Goal: Information Seeking & Learning: Find specific fact

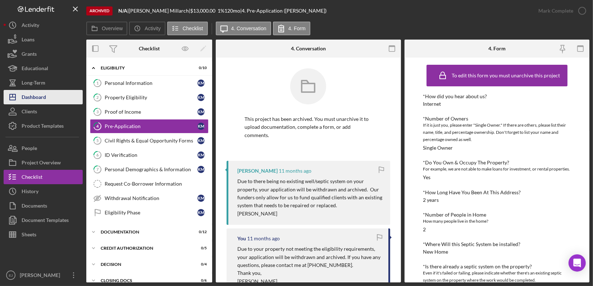
click at [31, 101] on div "Dashboard" at bounding box center [34, 98] width 24 height 16
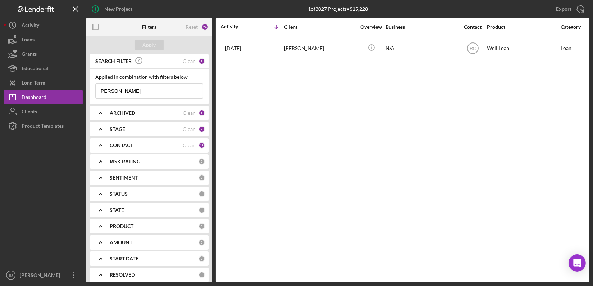
click at [147, 93] on input "[PERSON_NAME]" at bounding box center [149, 91] width 107 height 14
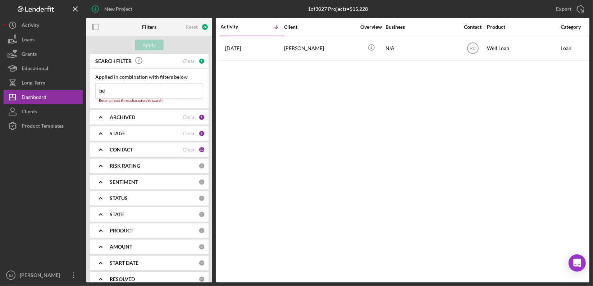
type input "b"
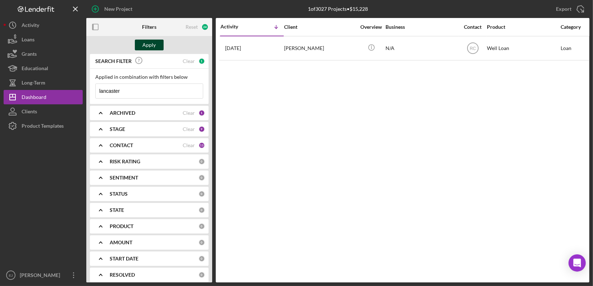
type input "lancaster"
click at [153, 42] on div "Apply" at bounding box center [149, 45] width 13 height 11
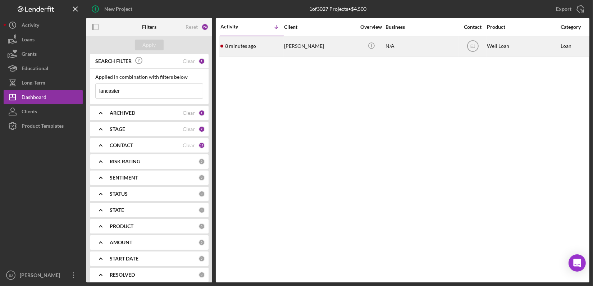
click at [319, 49] on div "[PERSON_NAME]" at bounding box center [320, 46] width 72 height 19
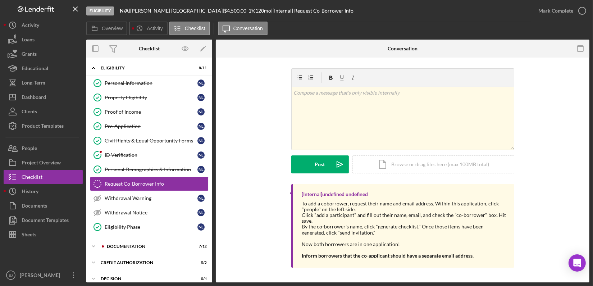
scroll to position [13, 0]
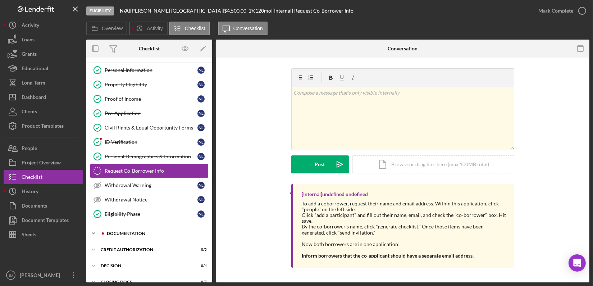
click at [96, 231] on icon "Icon/Expander" at bounding box center [93, 233] width 14 height 14
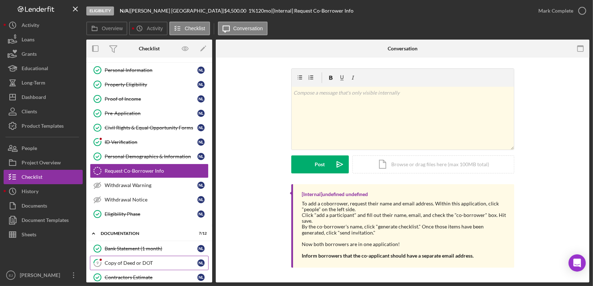
click at [160, 260] on div "Copy of Deed or DOT" at bounding box center [151, 263] width 93 height 6
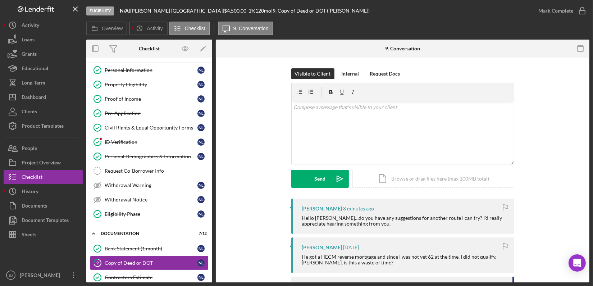
click at [589, 237] on div "9 Copy of Deed or DOT Visible to Client Internal Request Docs v Color teal Colo…" at bounding box center [402, 169] width 373 height 225
click at [384, 112] on div "v Color teal Color pink Remove color Add row above Add row below Add column bef…" at bounding box center [402, 132] width 222 height 63
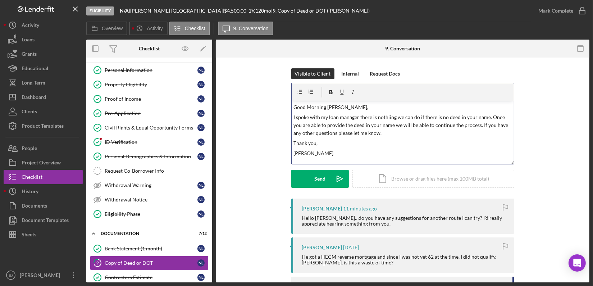
click at [478, 125] on p "I spoke with my loan manager there is nothiing we can do if there is no deed in…" at bounding box center [402, 125] width 218 height 24
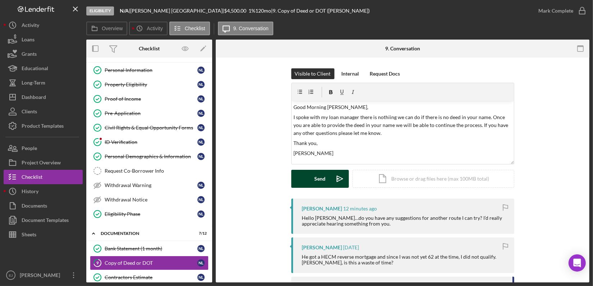
click at [325, 172] on button "Send Icon/icon-invite-send" at bounding box center [319, 179] width 57 height 18
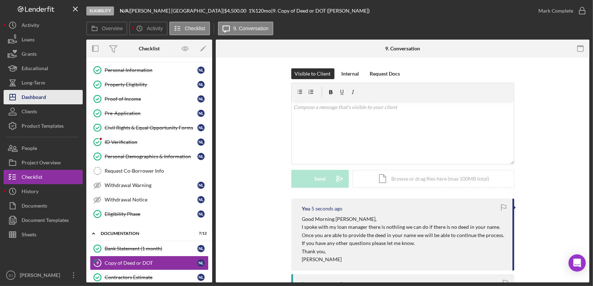
click at [58, 94] on button "Icon/Dashboard Dashboard" at bounding box center [43, 97] width 79 height 14
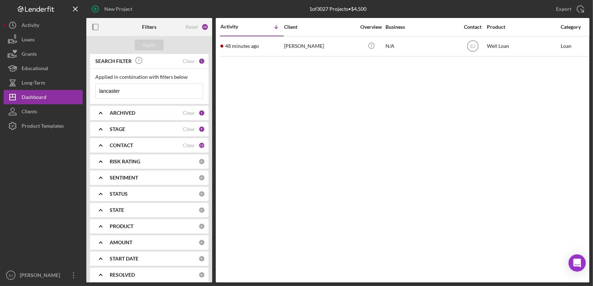
click at [167, 91] on input "lancaster" at bounding box center [149, 91] width 107 height 14
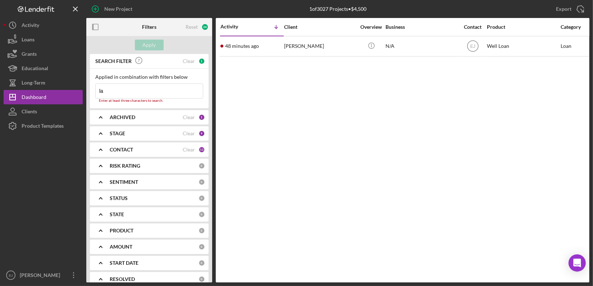
type input "l"
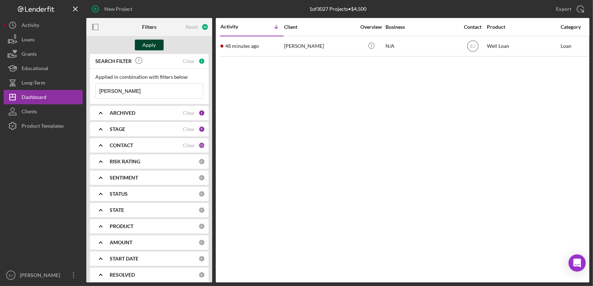
type input "[PERSON_NAME]"
click at [146, 46] on div "Apply" at bounding box center [149, 45] width 13 height 11
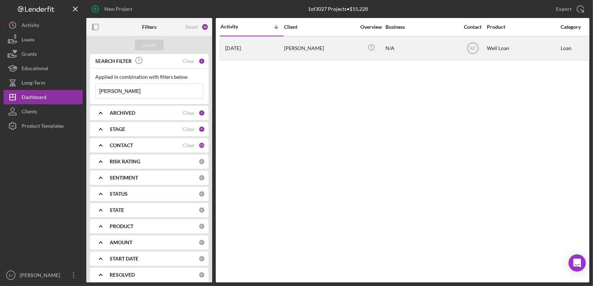
click at [295, 45] on div "[PERSON_NAME]" at bounding box center [320, 48] width 72 height 23
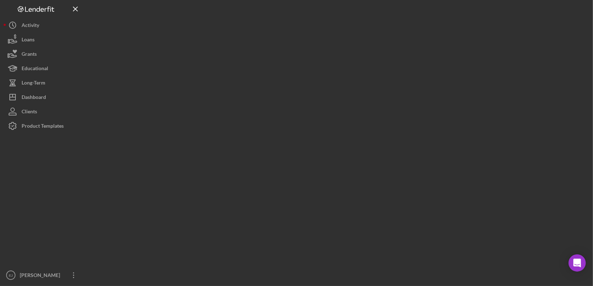
click at [295, 45] on div at bounding box center [337, 141] width 503 height 282
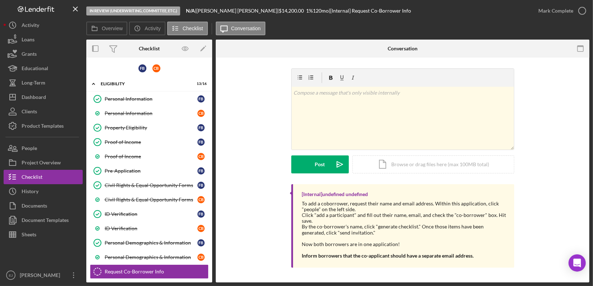
scroll to position [100, 0]
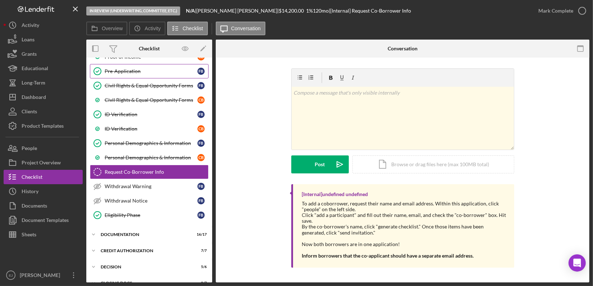
click at [139, 69] on div "Pre-Application" at bounding box center [151, 71] width 93 height 6
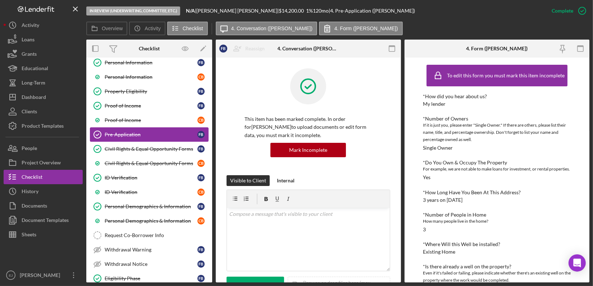
scroll to position [20, 0]
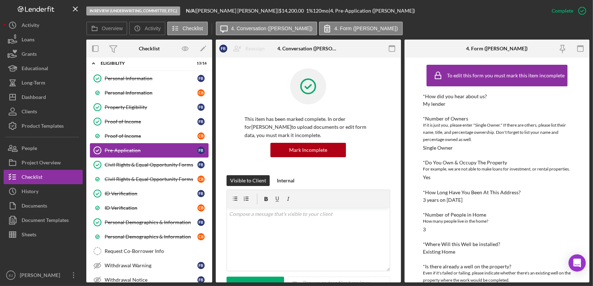
click at [139, 69] on div "Icon/Expander Eligibility 13 / 16" at bounding box center [149, 63] width 126 height 15
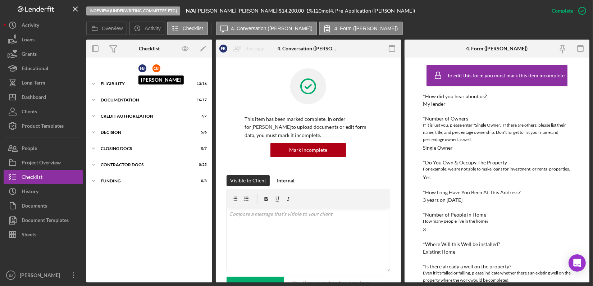
scroll to position [0, 0]
click at [92, 82] on icon "Icon/Expander" at bounding box center [93, 84] width 14 height 14
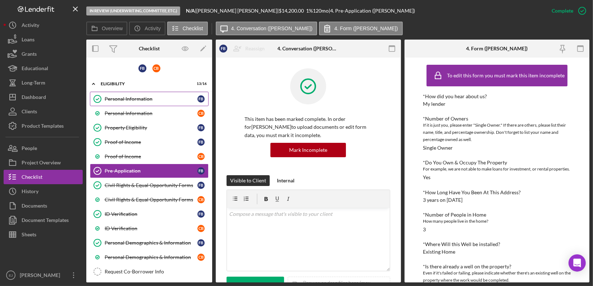
click at [117, 100] on div "Personal Information" at bounding box center [151, 99] width 93 height 6
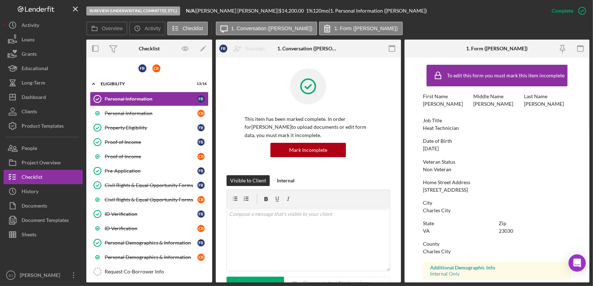
click at [531, 159] on div "Veteran Status" at bounding box center [497, 162] width 148 height 6
drag, startPoint x: 417, startPoint y: 189, endPoint x: 471, endPoint y: 186, distance: 54.7
click at [471, 186] on form "To edit this form you must mark this item incomplete First Name [PERSON_NAME] M…" at bounding box center [496, 169] width 185 height 225
copy div "[STREET_ADDRESS]"
click at [67, 158] on button "Project Overview" at bounding box center [43, 162] width 79 height 14
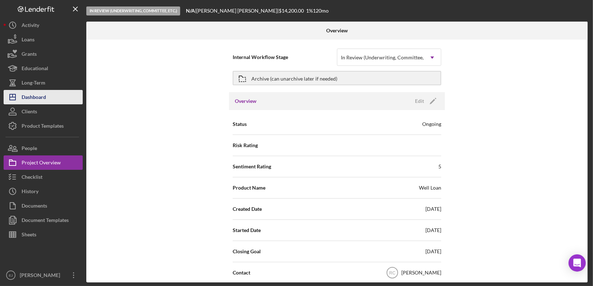
click at [56, 101] on button "Icon/Dashboard Dashboard" at bounding box center [43, 97] width 79 height 14
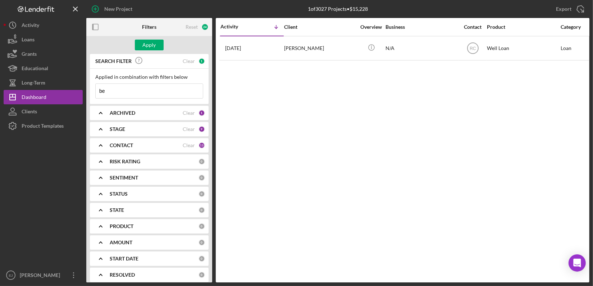
type input "b"
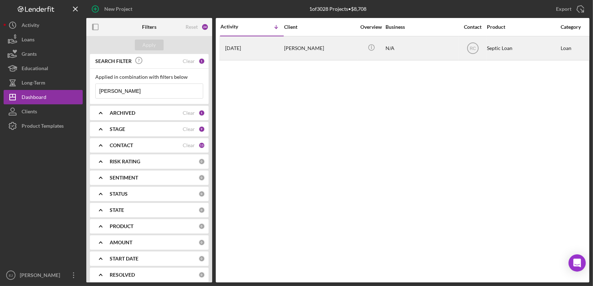
type input "[PERSON_NAME]"
click at [292, 49] on div "[PERSON_NAME]" at bounding box center [320, 48] width 72 height 23
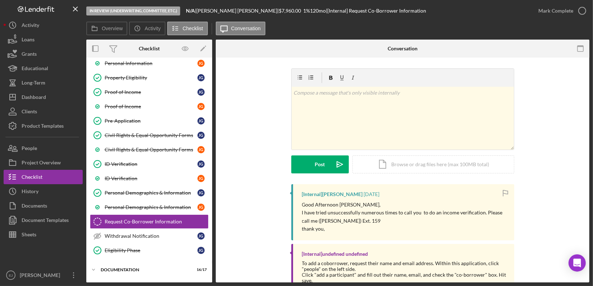
scroll to position [100, 0]
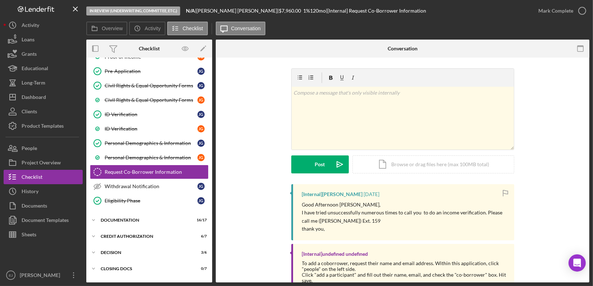
click at [212, 104] on div "Overview Internal Workflow Stage In Review (Underwriting, Committee, Etc.) Icon…" at bounding box center [337, 161] width 503 height 243
click at [212, 101] on div "Overview Internal Workflow Stage In Review (Underwriting, Committee, Etc.) Icon…" at bounding box center [337, 161] width 503 height 243
click at [210, 101] on div "Personal Information Personal Information [PERSON_NAME] Personal Information [P…" at bounding box center [149, 101] width 126 height 219
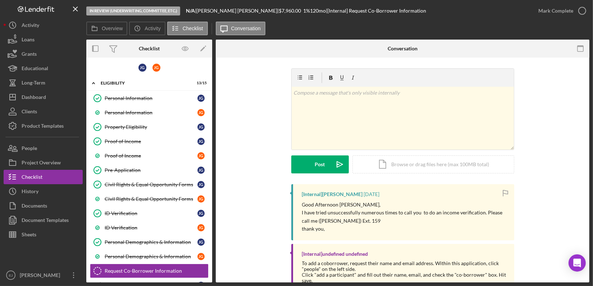
scroll to position [0, 0]
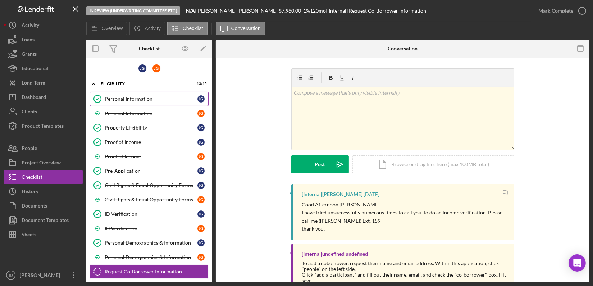
click at [162, 97] on div "Personal Information" at bounding box center [151, 99] width 93 height 6
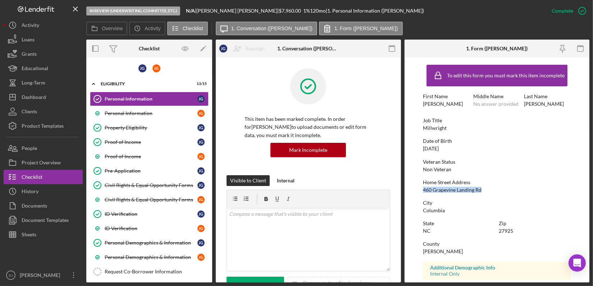
drag, startPoint x: 418, startPoint y: 189, endPoint x: 482, endPoint y: 189, distance: 64.0
click at [482, 189] on form "To edit this form you must mark this item incomplete First Name [PERSON_NAME] M…" at bounding box center [496, 169] width 185 height 225
copy div "460 Grapevine Landing Rd"
click at [64, 160] on button "Project Overview" at bounding box center [43, 162] width 79 height 14
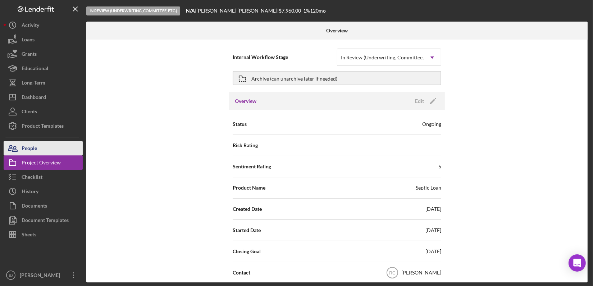
click at [40, 149] on button "People" at bounding box center [43, 148] width 79 height 14
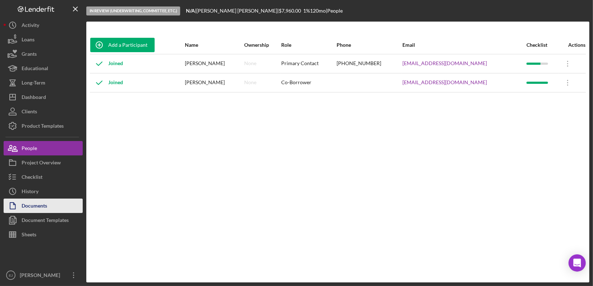
click at [33, 211] on div "Documents" at bounding box center [35, 206] width 26 height 16
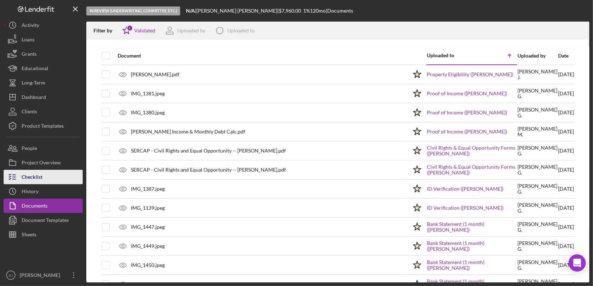
click at [23, 172] on div "Checklist" at bounding box center [32, 178] width 21 height 16
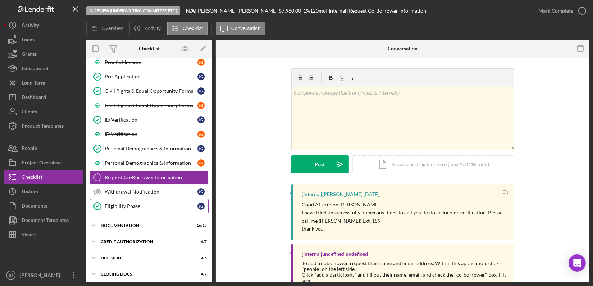
scroll to position [100, 0]
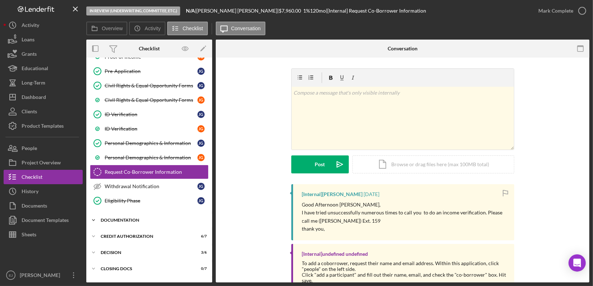
click at [102, 214] on div "Icon/Expander Documentation 16 / 17" at bounding box center [149, 220] width 126 height 14
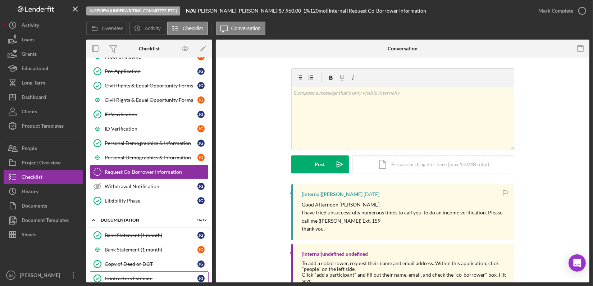
click at [155, 272] on link "Contractors Estimate Contractors Estimate [PERSON_NAME]" at bounding box center [149, 278] width 119 height 14
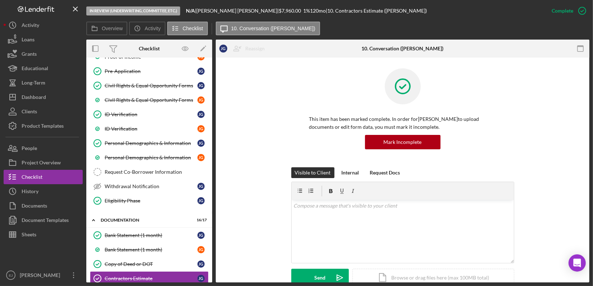
click at [589, 202] on div "In Review (Underwriting, Committee, Etc.) N/A | [PERSON_NAME] | $7,960.00 1 % 1…" at bounding box center [296, 143] width 593 height 286
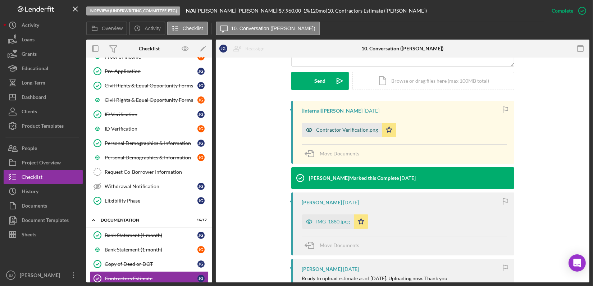
click at [332, 132] on div "Contractor Verification.png" at bounding box center [347, 130] width 62 height 6
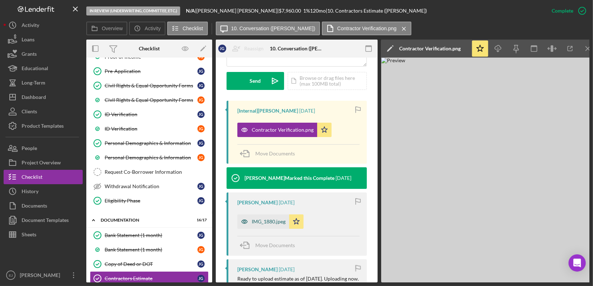
click at [273, 216] on div "IMG_1880.jpeg" at bounding box center [263, 221] width 52 height 14
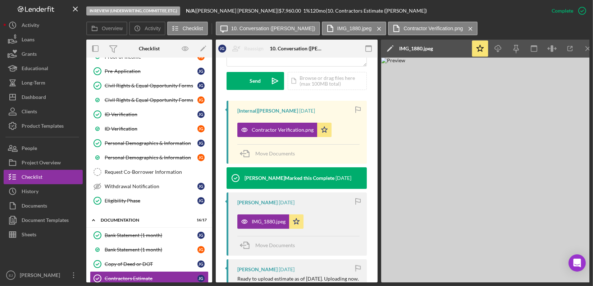
scroll to position [399, 0]
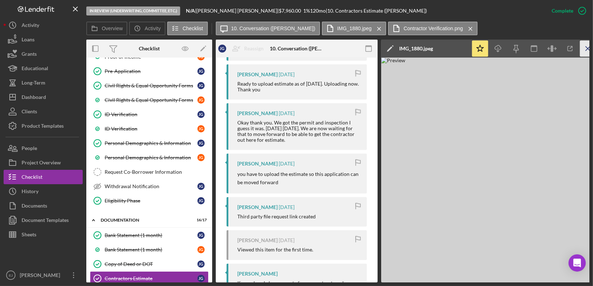
click at [586, 45] on icon "Icon/Menu Close" at bounding box center [588, 49] width 16 height 16
click at [588, 49] on line "button" at bounding box center [587, 48] width 4 height 4
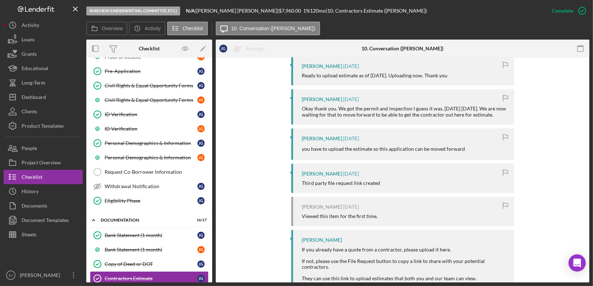
scroll to position [391, 0]
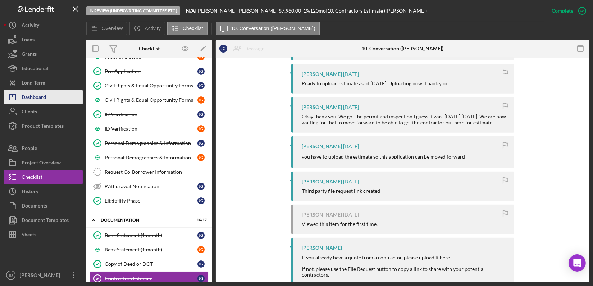
click at [24, 101] on div "Dashboard" at bounding box center [34, 98] width 24 height 16
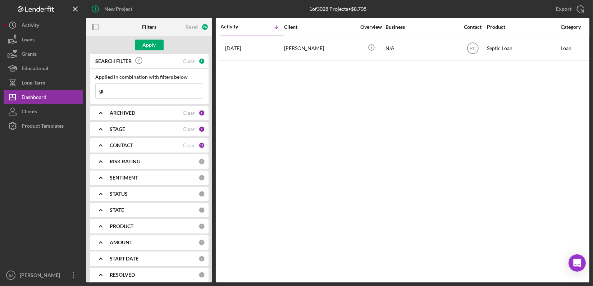
type input "g"
click at [175, 89] on input at bounding box center [149, 91] width 107 height 14
click at [117, 95] on input at bounding box center [149, 91] width 107 height 14
type input "[PERSON_NAME]"
click at [145, 43] on div "Apply" at bounding box center [149, 45] width 13 height 11
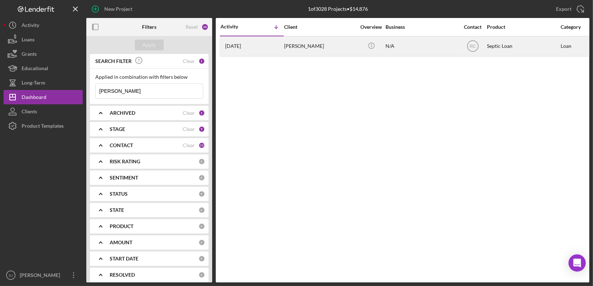
click at [294, 55] on div "[PERSON_NAME]" at bounding box center [320, 46] width 72 height 19
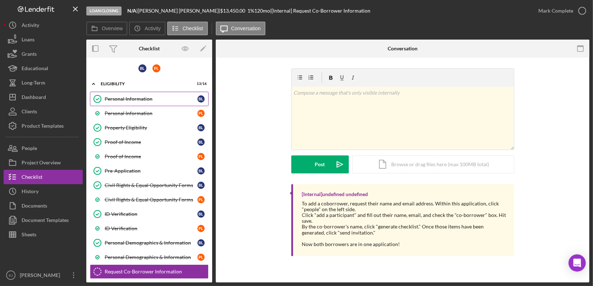
click at [127, 103] on link "Personal Information Personal Information [PERSON_NAME]" at bounding box center [149, 99] width 119 height 14
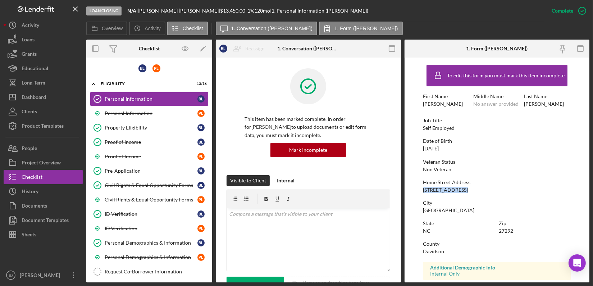
drag, startPoint x: 420, startPoint y: 190, endPoint x: 471, endPoint y: 192, distance: 51.0
click at [471, 192] on form "To edit this form you must mark this item incomplete First Name [PERSON_NAME] M…" at bounding box center [496, 169] width 185 height 225
copy div "[STREET_ADDRESS]"
click at [52, 163] on div "Project Overview" at bounding box center [41, 163] width 39 height 16
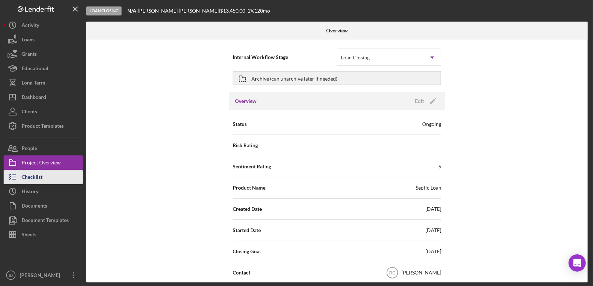
click at [42, 176] on div "Checklist" at bounding box center [32, 178] width 21 height 16
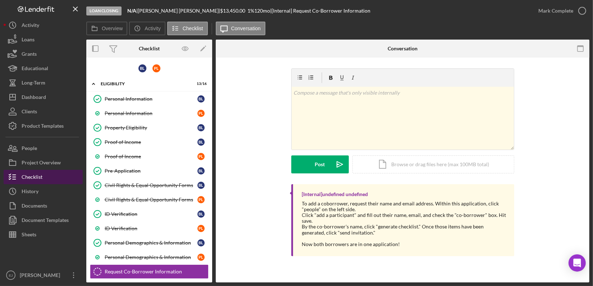
scroll to position [100, 0]
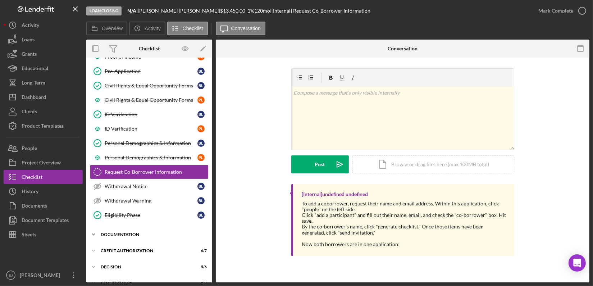
click at [95, 232] on icon "Icon/Expander" at bounding box center [93, 234] width 14 height 14
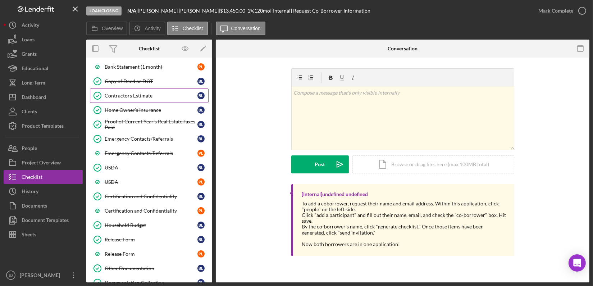
click at [153, 95] on div "Contractors Estimate" at bounding box center [151, 96] width 93 height 6
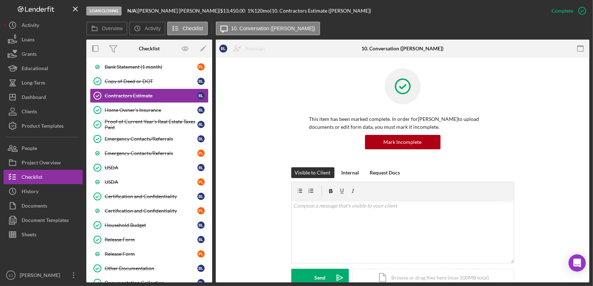
scroll to position [197, 0]
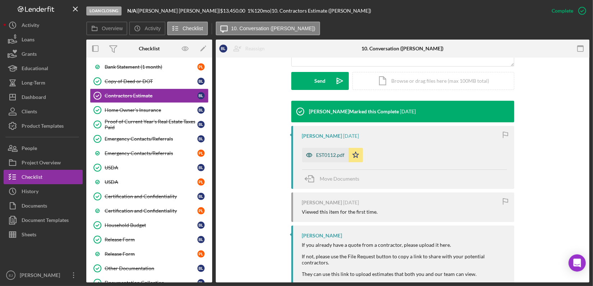
click at [334, 153] on div "EST0112.pdf" at bounding box center [330, 155] width 28 height 6
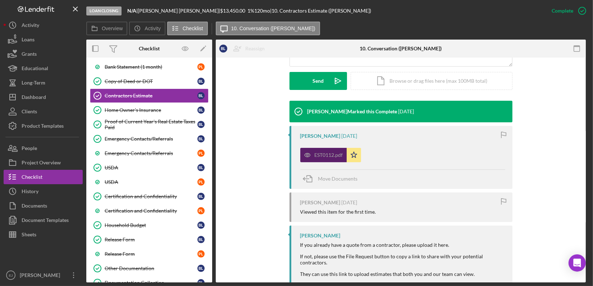
scroll to position [204, 0]
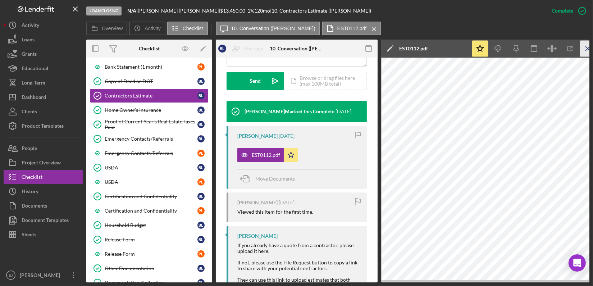
click at [588, 52] on icon "Icon/Menu Close" at bounding box center [588, 49] width 16 height 16
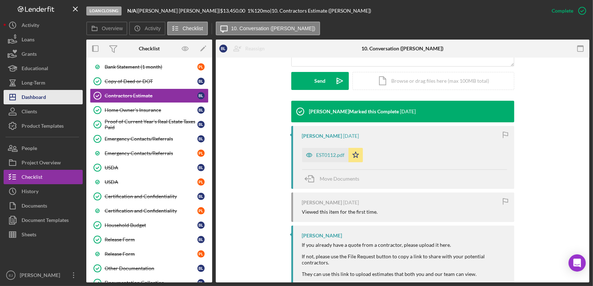
click at [49, 93] on button "Icon/Dashboard Dashboard" at bounding box center [43, 97] width 79 height 14
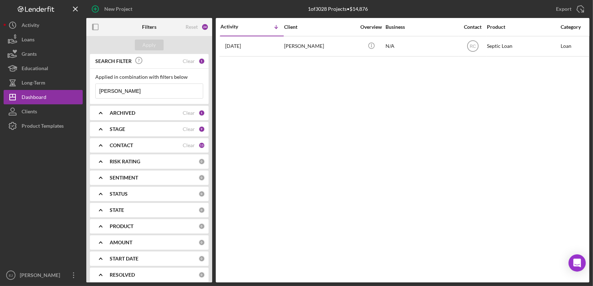
click at [129, 92] on input "[PERSON_NAME]" at bounding box center [149, 91] width 107 height 14
type input "L"
type input "Sturgis"
click at [146, 46] on div "Apply" at bounding box center [149, 45] width 13 height 11
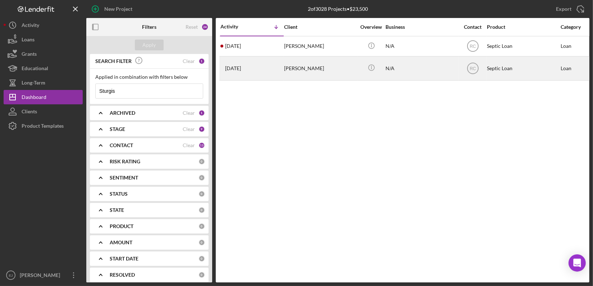
click at [294, 74] on div "[PERSON_NAME]" at bounding box center [320, 68] width 72 height 23
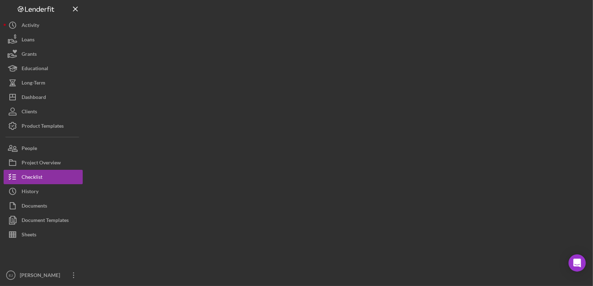
click at [294, 74] on div at bounding box center [337, 141] width 503 height 282
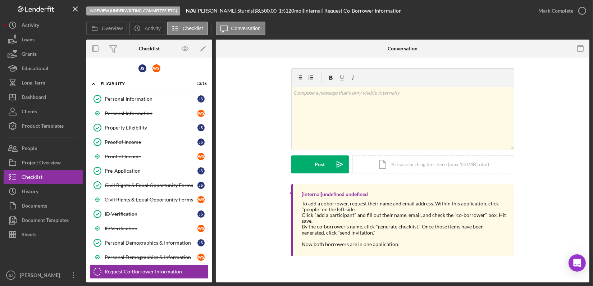
scroll to position [142, 0]
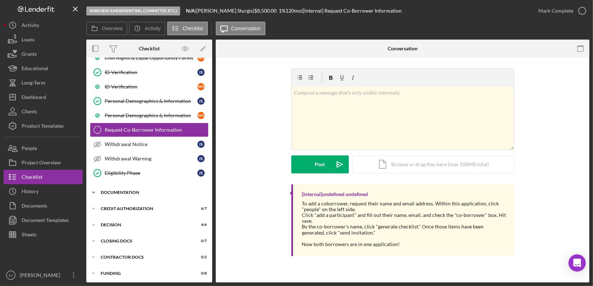
click at [93, 192] on icon "Icon/Expander" at bounding box center [93, 192] width 14 height 14
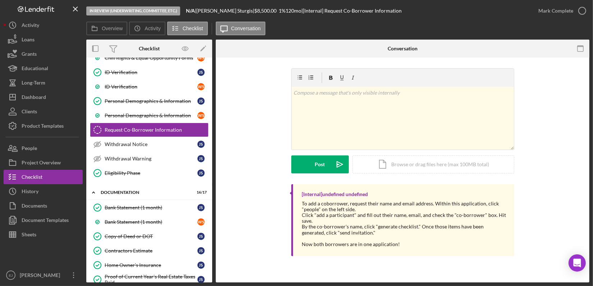
scroll to position [338, 0]
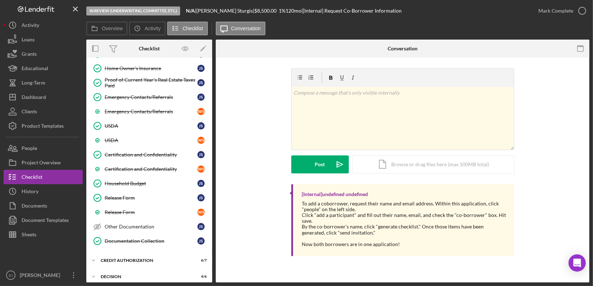
click at [212, 273] on div "Overview Internal Workflow Stage In Review (Underwriting, Committee, Etc.) Icon…" at bounding box center [337, 161] width 503 height 243
click at [212, 275] on div "Overview Internal Workflow Stage In Review (Underwriting, Committee, Etc.) Icon…" at bounding box center [337, 161] width 503 height 243
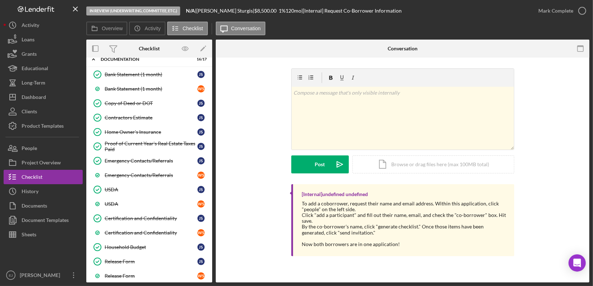
scroll to position [259, 0]
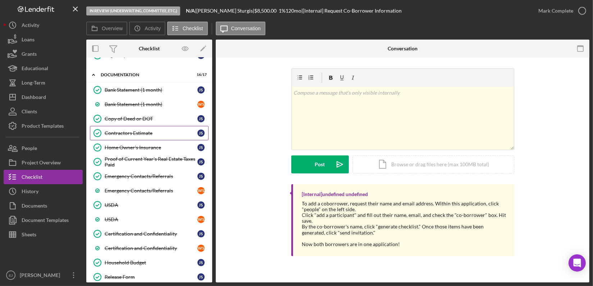
click at [150, 131] on div "Contractors Estimate" at bounding box center [151, 133] width 93 height 6
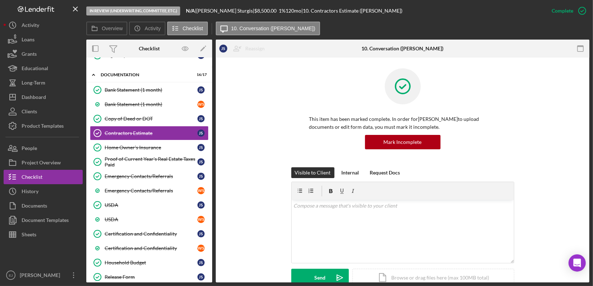
click at [241, 117] on div "This item has been marked complete. In order for [PERSON_NAME] to upload docume…" at bounding box center [402, 117] width 352 height 99
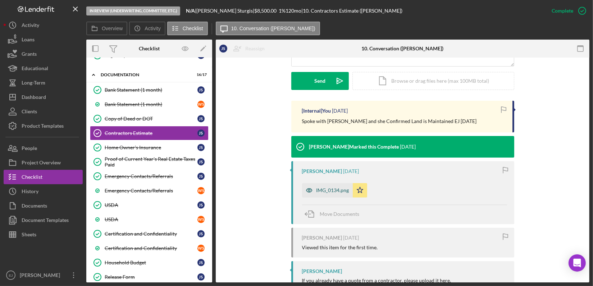
click at [331, 195] on div "IMG_0134.png" at bounding box center [327, 190] width 51 height 14
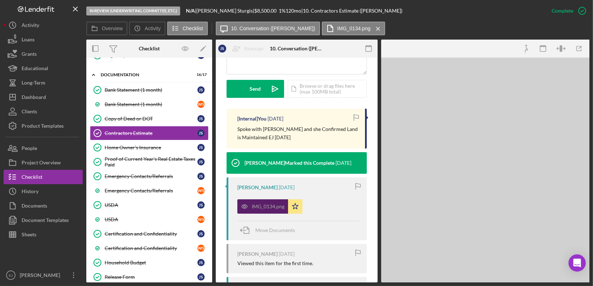
scroll to position [204, 0]
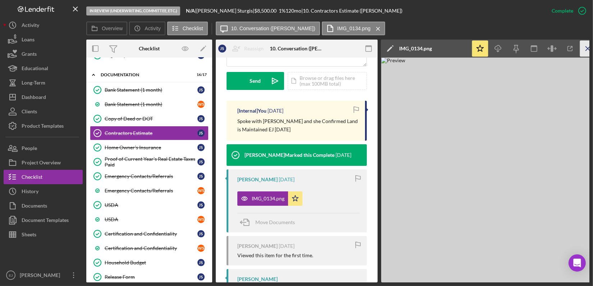
click at [584, 49] on icon "Icon/Menu Close" at bounding box center [588, 49] width 16 height 16
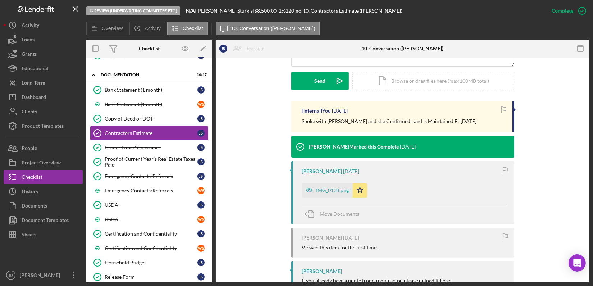
click at [212, 121] on div "Overview Internal Workflow Stage In Review (Underwriting, Committee, Etc.) Icon…" at bounding box center [337, 161] width 503 height 243
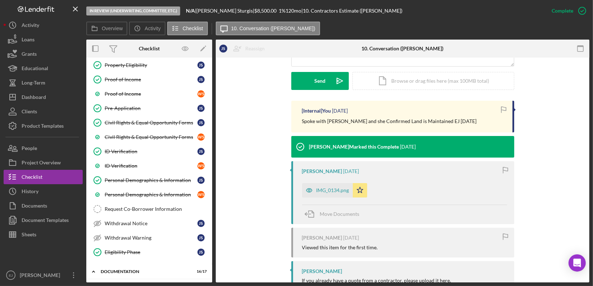
scroll to position [0, 0]
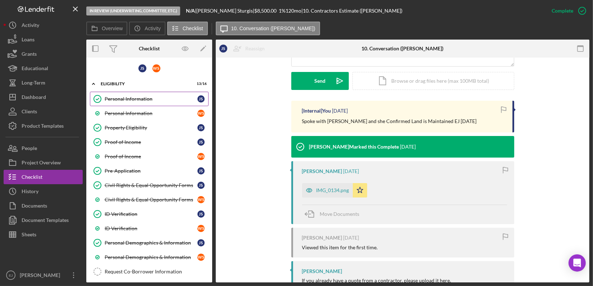
click at [149, 95] on link "Personal Information Personal Information J S" at bounding box center [149, 99] width 119 height 14
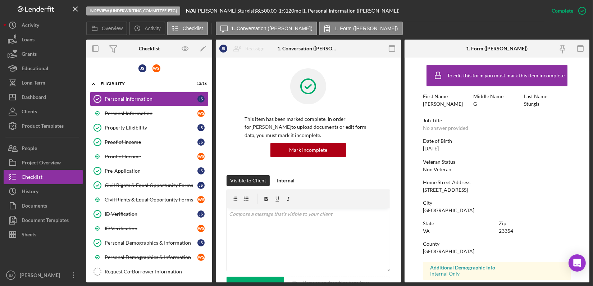
drag, startPoint x: 421, startPoint y: 190, endPoint x: 488, endPoint y: 190, distance: 66.5
click at [488, 190] on form "To edit this form you must mark this item incomplete First Name [PERSON_NAME] M…" at bounding box center [496, 169] width 185 height 225
copy div "[STREET_ADDRESS]"
click at [62, 149] on button "People" at bounding box center [43, 148] width 79 height 14
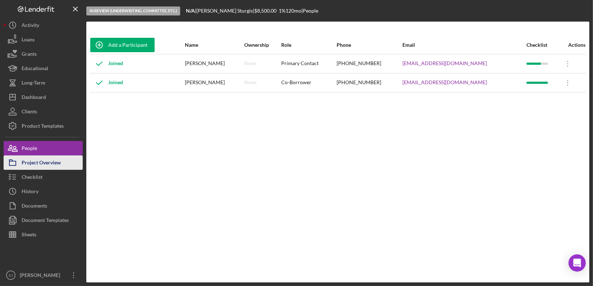
click at [61, 156] on button "Project Overview" at bounding box center [43, 162] width 79 height 14
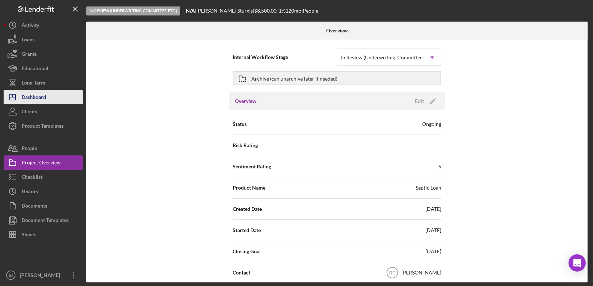
click at [62, 99] on button "Icon/Dashboard Dashboard" at bounding box center [43, 97] width 79 height 14
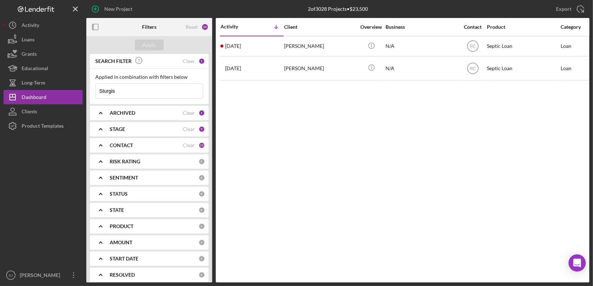
click at [141, 91] on input "Sturgis" at bounding box center [149, 91] width 107 height 14
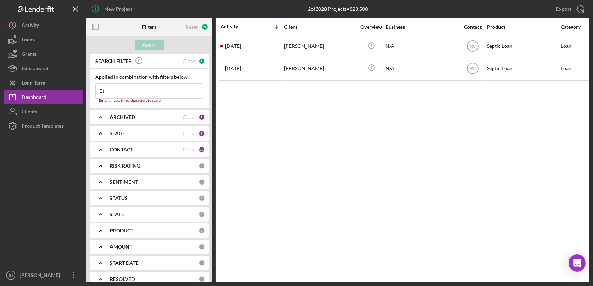
type input "S"
type input "[PERSON_NAME]"
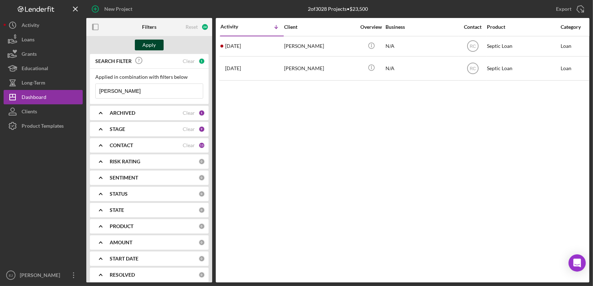
click at [149, 39] on div "Apply" at bounding box center [149, 45] width 126 height 18
click at [149, 45] on div "Apply" at bounding box center [149, 45] width 13 height 11
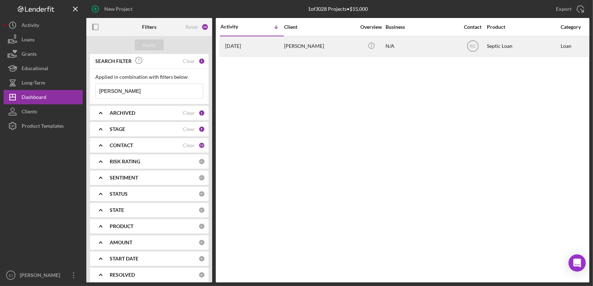
click at [314, 45] on div "[PERSON_NAME]" at bounding box center [320, 46] width 72 height 19
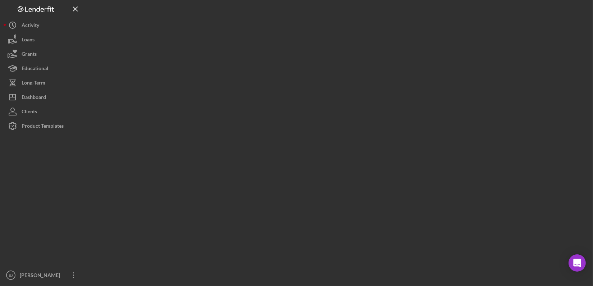
click at [314, 45] on div at bounding box center [337, 141] width 503 height 282
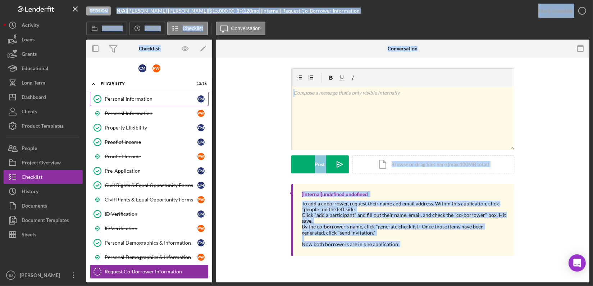
click at [152, 101] on link "Personal Information Personal Information C M" at bounding box center [149, 99] width 119 height 14
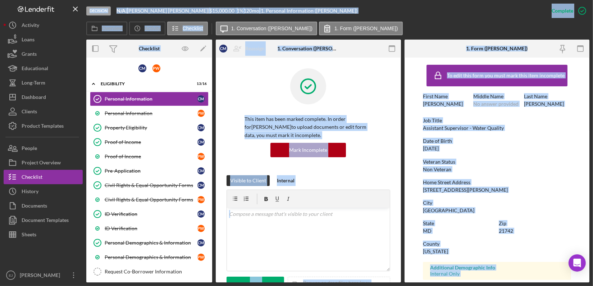
click at [378, 89] on div "This item has been marked complete. In order for [PERSON_NAME] to upload docume…" at bounding box center [307, 121] width 163 height 107
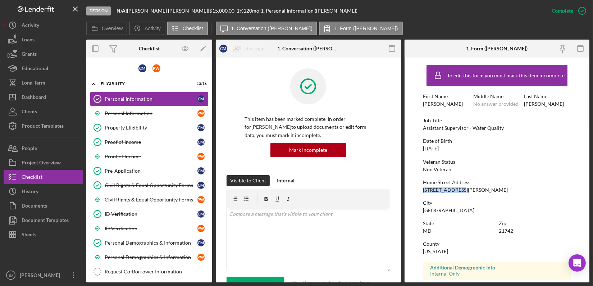
drag, startPoint x: 418, startPoint y: 190, endPoint x: 471, endPoint y: 191, distance: 53.2
click at [471, 191] on form "To edit this form you must mark this item incomplete First Name [PERSON_NAME] M…" at bounding box center [496, 169] width 185 height 225
copy div "[STREET_ADDRESS][PERSON_NAME]"
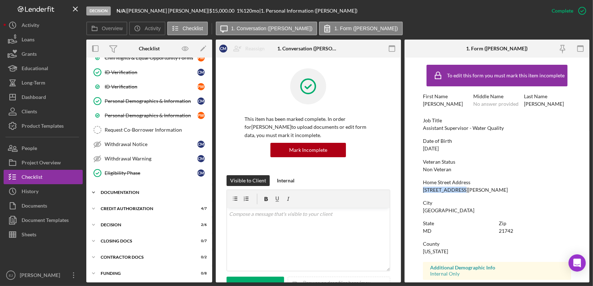
click at [96, 188] on icon "Icon/Expander" at bounding box center [93, 192] width 14 height 14
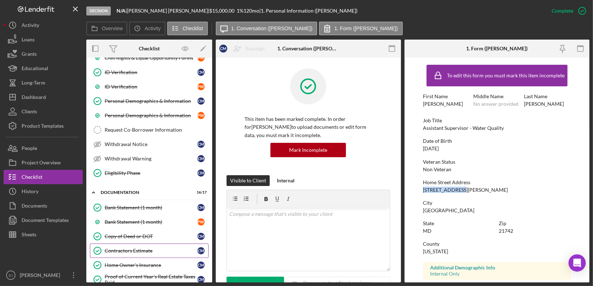
click at [146, 249] on div "Contractors Estimate" at bounding box center [151, 251] width 93 height 6
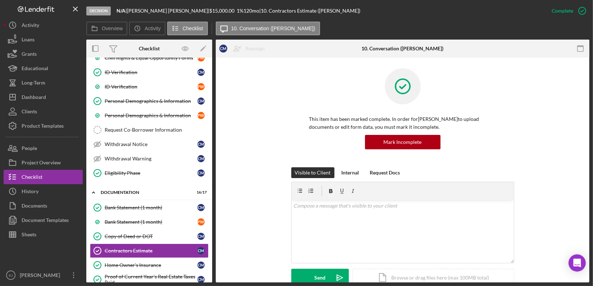
click at [589, 235] on div "Contractors Estimate Contractors Estimate C M Reassign [PERSON_NAME] [PERSON_NA…" at bounding box center [402, 169] width 373 height 225
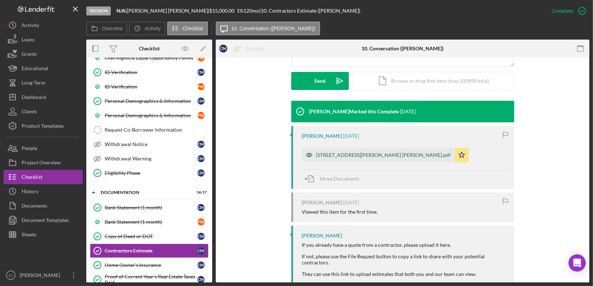
click at [363, 160] on div "[STREET_ADDRESS][PERSON_NAME] [PERSON_NAME].pdf" at bounding box center [378, 155] width 152 height 14
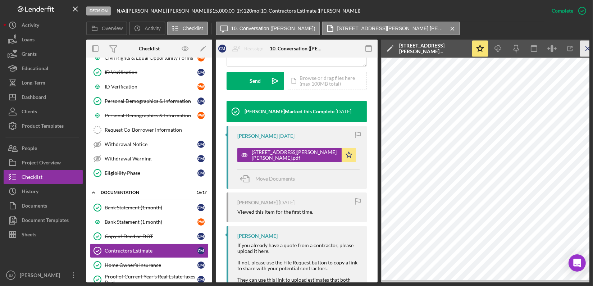
click at [588, 41] on icon "Icon/Menu Close" at bounding box center [588, 49] width 16 height 16
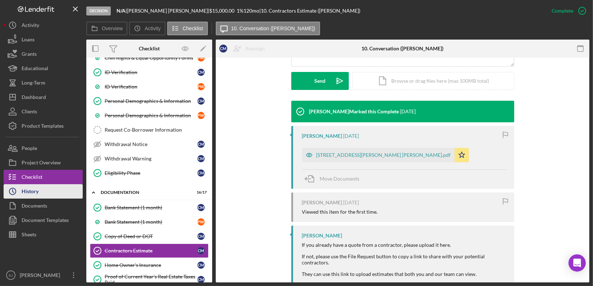
click at [56, 192] on button "Icon/History History" at bounding box center [43, 191] width 79 height 14
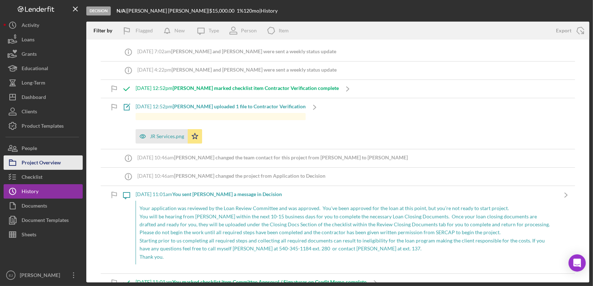
click at [38, 163] on div "Project Overview" at bounding box center [41, 163] width 39 height 16
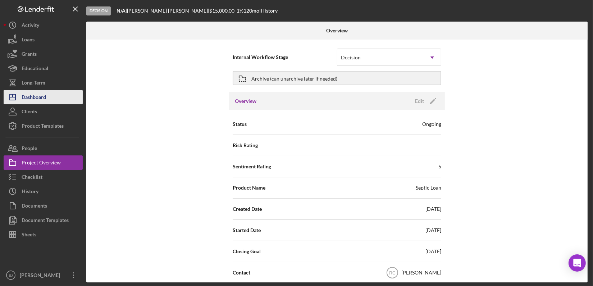
click at [51, 101] on button "Icon/Dashboard Dashboard" at bounding box center [43, 97] width 79 height 14
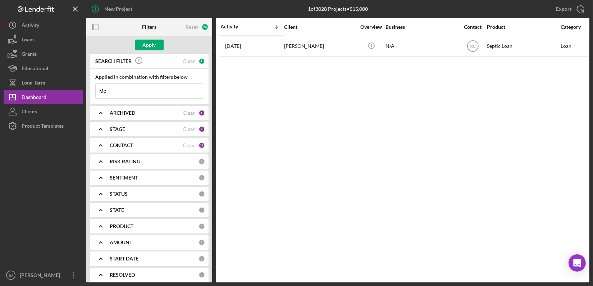
type input "M"
type input "[PERSON_NAME]"
click at [155, 44] on div "Apply" at bounding box center [149, 45] width 13 height 11
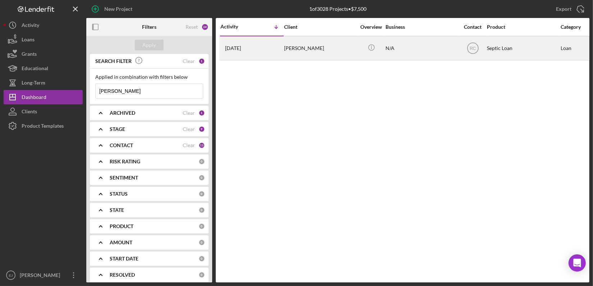
click at [314, 51] on div "[PERSON_NAME]" at bounding box center [320, 48] width 72 height 23
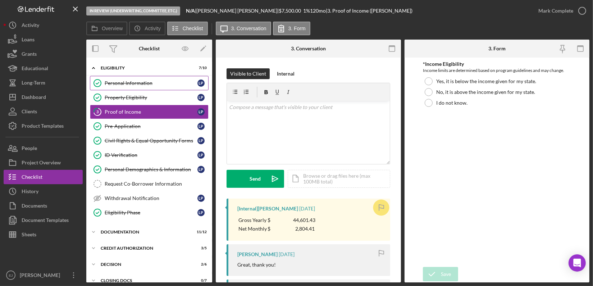
click at [146, 83] on div "Personal Information" at bounding box center [151, 83] width 93 height 6
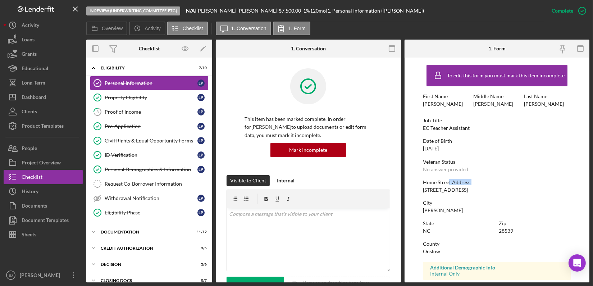
drag, startPoint x: 419, startPoint y: 186, endPoint x: 443, endPoint y: 182, distance: 24.0
click at [443, 182] on form "To edit this form you must mark this item incomplete First Name [PERSON_NAME] M…" at bounding box center [496, 169] width 185 height 225
click at [406, 29] on div "Overview Icon/History Activity Checklist Icon/Message 1. Conversation 1. Form" at bounding box center [337, 29] width 503 height 14
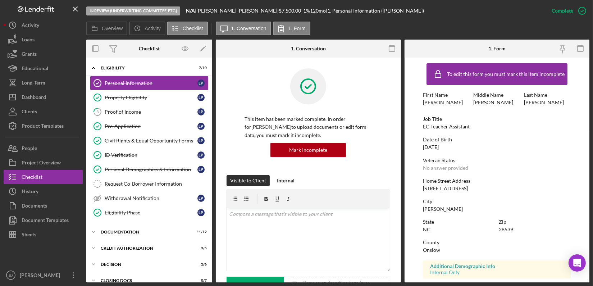
scroll to position [2, 0]
drag, startPoint x: 414, startPoint y: 189, endPoint x: 475, endPoint y: 187, distance: 61.1
click at [475, 187] on form "To edit this form you must mark this item incomplete First Name [PERSON_NAME] M…" at bounding box center [496, 169] width 185 height 225
copy div "[STREET_ADDRESS]"
click at [95, 230] on icon "Icon/Expander" at bounding box center [93, 232] width 14 height 14
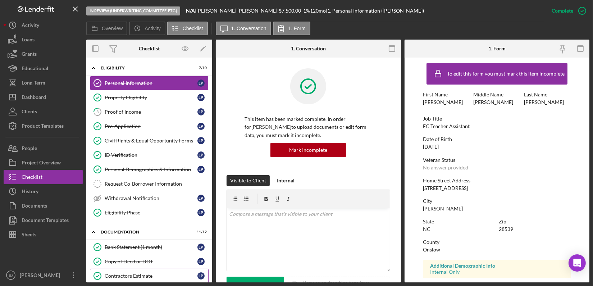
click at [158, 273] on div "Contractors Estimate" at bounding box center [151, 276] width 93 height 6
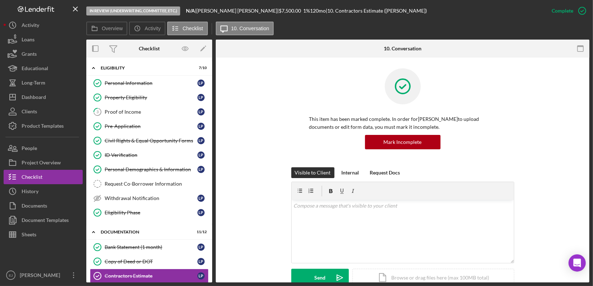
click at [589, 212] on div "In Review (Underwriting, Committee, Etc.) N/A | [PERSON_NAME] | $7,500.00 1 % 1…" at bounding box center [296, 143] width 593 height 286
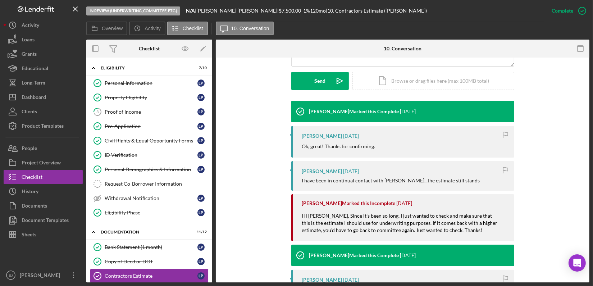
scroll to position [375, 0]
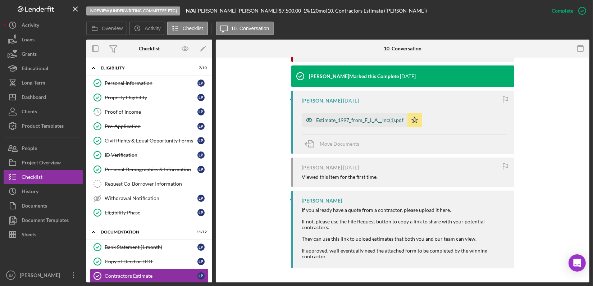
click at [340, 124] on div "Estimate_1997_from_F_L_A__Inc(1).pdf" at bounding box center [354, 120] width 105 height 14
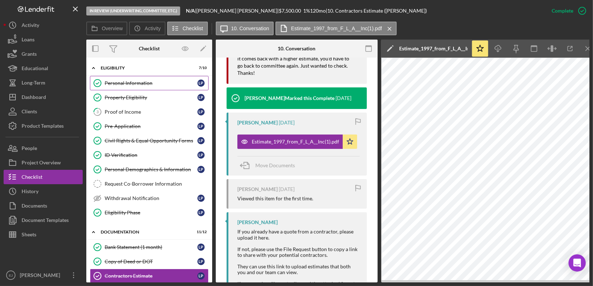
click at [151, 83] on div "Personal Information" at bounding box center [151, 83] width 93 height 6
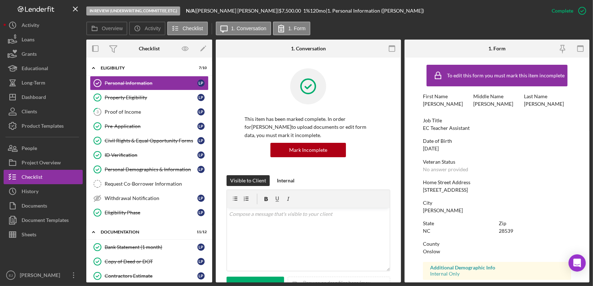
drag, startPoint x: 418, startPoint y: 189, endPoint x: 470, endPoint y: 191, distance: 52.8
click at [470, 191] on form "To edit this form you must mark this item incomplete First Name [PERSON_NAME] M…" at bounding box center [496, 169] width 185 height 225
copy div "[STREET_ADDRESS]"
click at [52, 160] on div "Project Overview" at bounding box center [41, 163] width 39 height 16
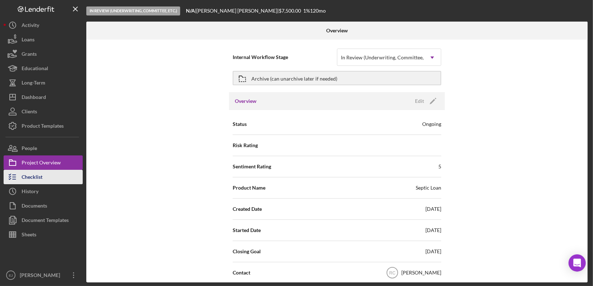
click at [55, 178] on button "Checklist" at bounding box center [43, 177] width 79 height 14
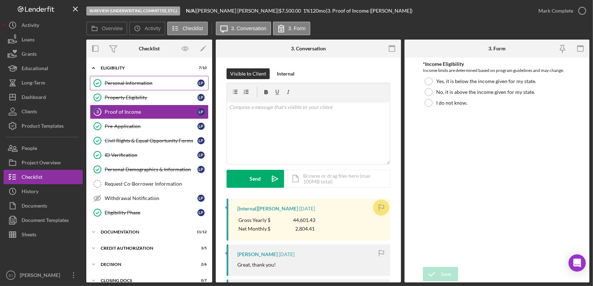
click at [133, 84] on div "Personal Information" at bounding box center [151, 83] width 93 height 6
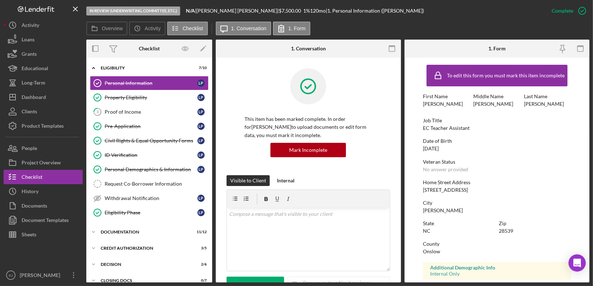
drag, startPoint x: 421, startPoint y: 189, endPoint x: 481, endPoint y: 192, distance: 60.1
click at [481, 192] on form "To edit this form you must mark this item incomplete First Name [PERSON_NAME] M…" at bounding box center [496, 169] width 185 height 225
copy div "[STREET_ADDRESS]"
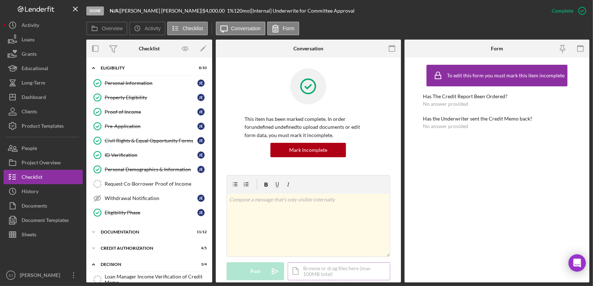
scroll to position [102, 0]
